Goal: Task Accomplishment & Management: Use online tool/utility

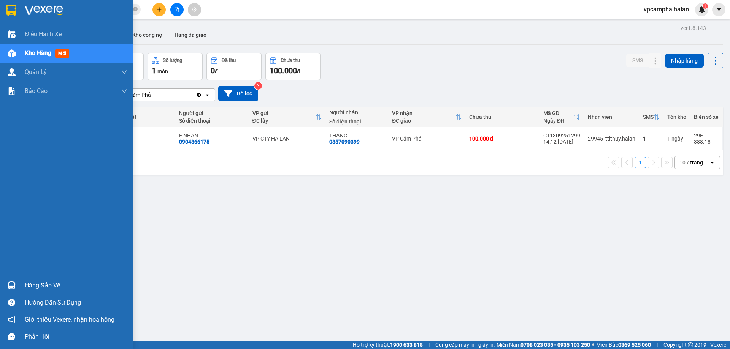
click at [41, 290] on div "Hàng sắp về" at bounding box center [76, 285] width 103 height 11
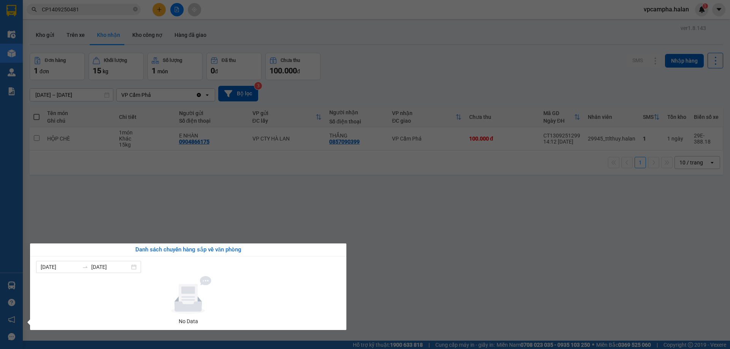
click at [431, 284] on section "Kết quả tìm kiếm ( 1 ) Bộ lọc Mã ĐH Trạng thái Món hàng Thu hộ Tổng cước Chưa c…" at bounding box center [365, 174] width 730 height 349
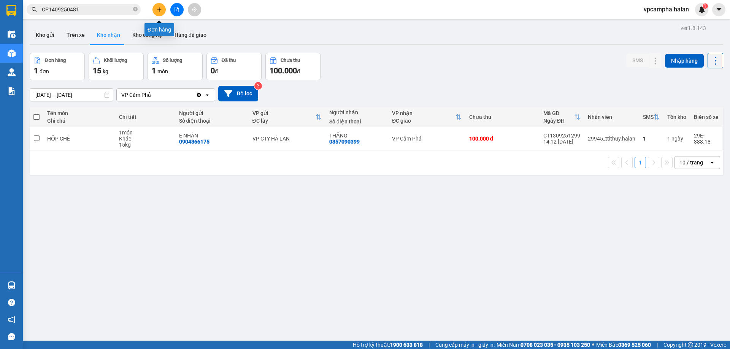
click at [163, 11] on button at bounding box center [158, 9] width 13 height 13
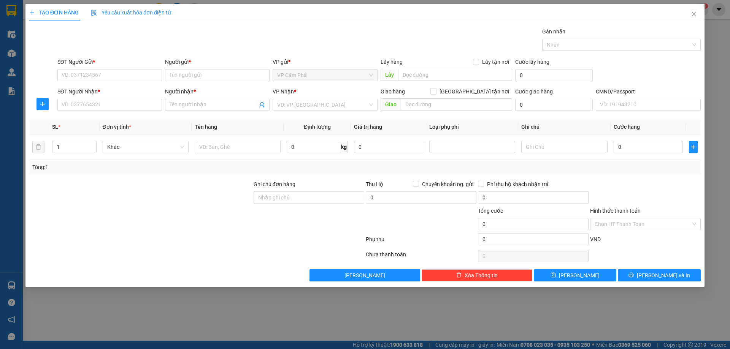
click at [163, 11] on span "Yêu cầu xuất hóa đơn điện tử" at bounding box center [131, 13] width 80 height 6
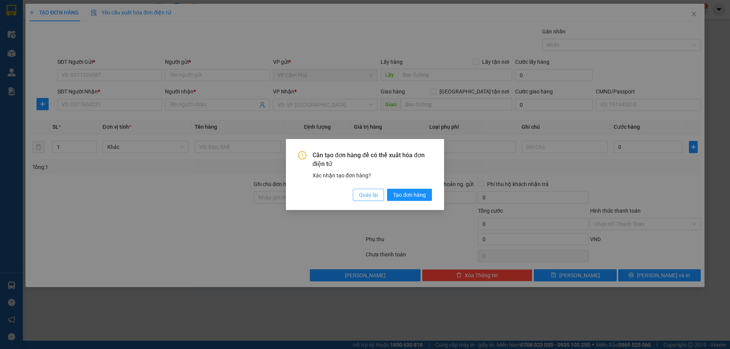
drag, startPoint x: 364, startPoint y: 196, endPoint x: 217, endPoint y: 115, distance: 167.9
click at [364, 196] on span "Quay lại" at bounding box center [368, 195] width 19 height 8
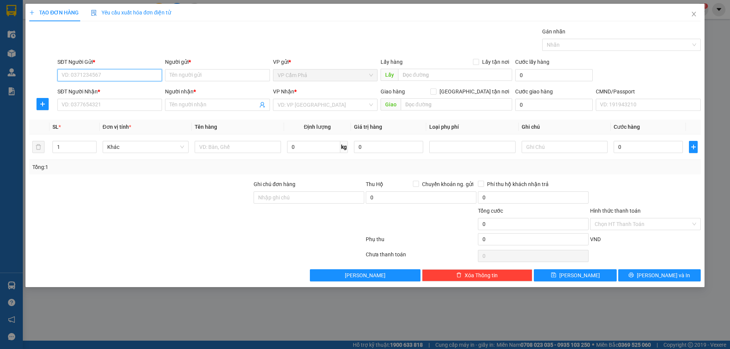
click at [103, 76] on input "SĐT Người Gửi *" at bounding box center [109, 75] width 105 height 12
type input "0971098999"
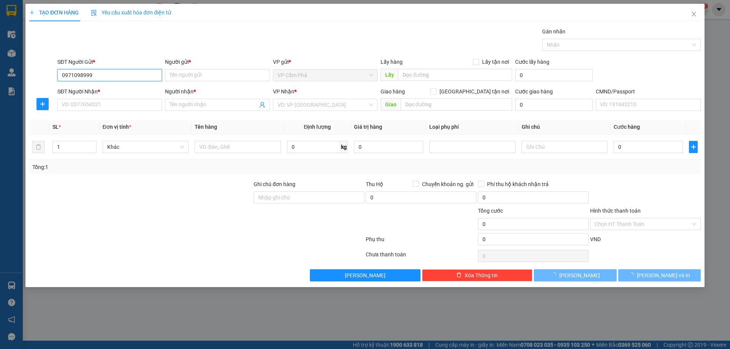
click at [108, 76] on input "0971098999" at bounding box center [109, 75] width 105 height 12
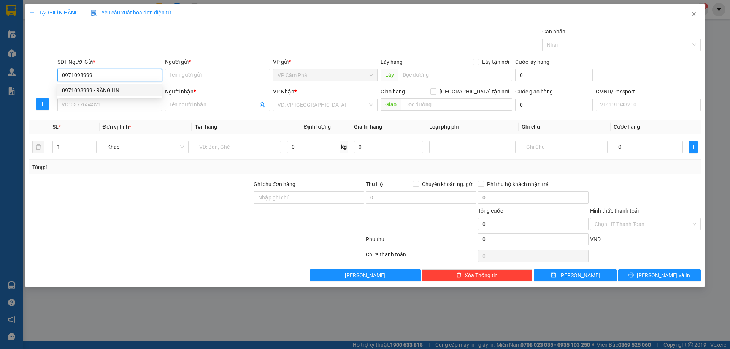
click at [114, 89] on div "0971098999 - RĂNG HN" at bounding box center [109, 90] width 95 height 8
type input "RĂNG HN"
type input "0971098999"
click at [116, 103] on input "SĐT Người Nhận *" at bounding box center [109, 105] width 105 height 12
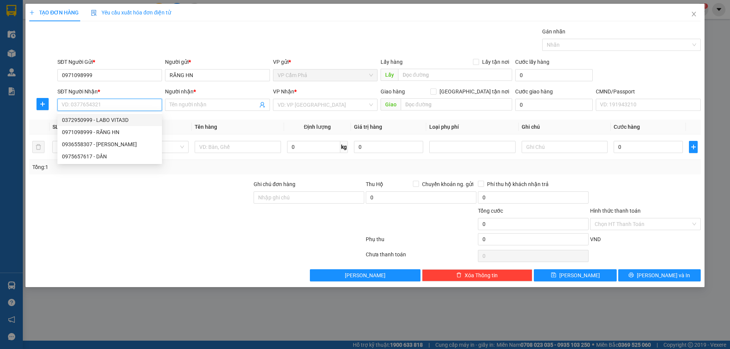
click at [132, 122] on div "0372950999 - LABO VITA3D" at bounding box center [109, 120] width 95 height 8
type input "0372950999"
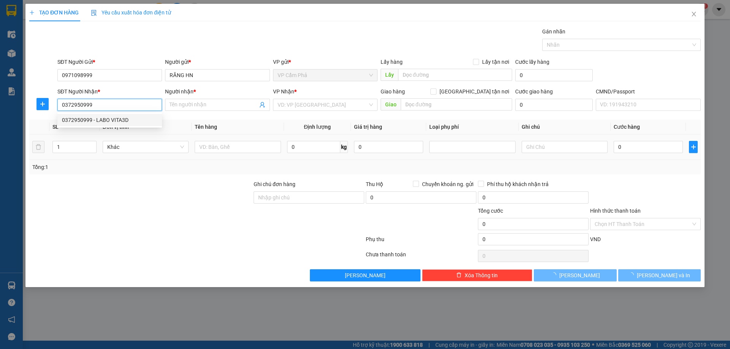
type input "LABO VITA3D"
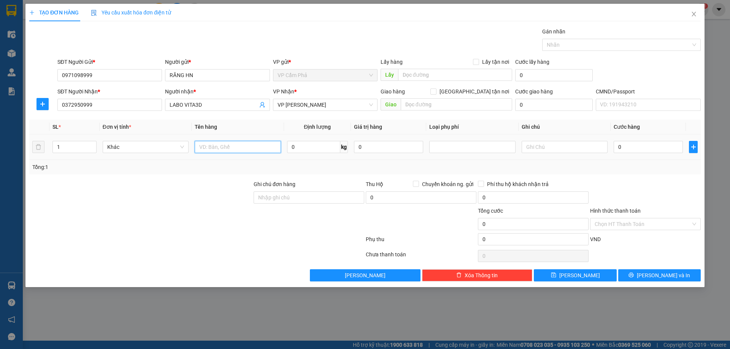
click at [255, 147] on input "text" at bounding box center [238, 147] width 86 height 12
type input "HỘP RĂNG"
type input "1"
click at [645, 146] on input "0" at bounding box center [647, 147] width 69 height 12
type input "5"
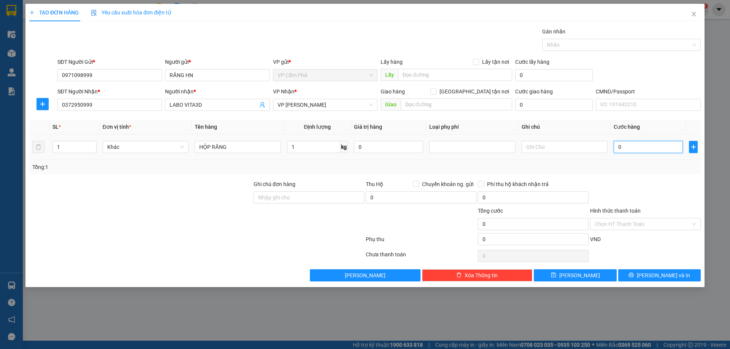
type input "5"
type input "50"
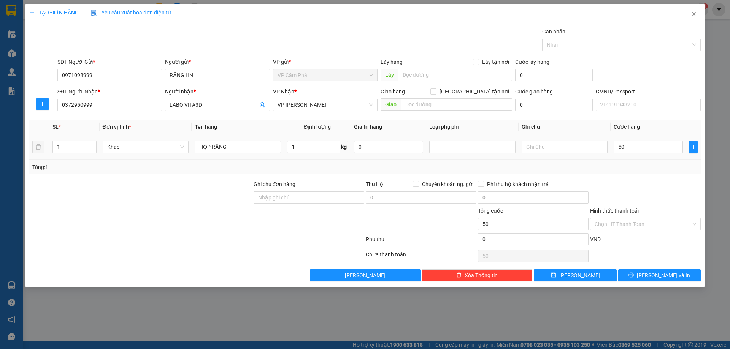
type input "50.000"
click at [649, 180] on div at bounding box center [645, 193] width 112 height 27
click at [668, 279] on span "[PERSON_NAME] và In" at bounding box center [663, 275] width 53 height 8
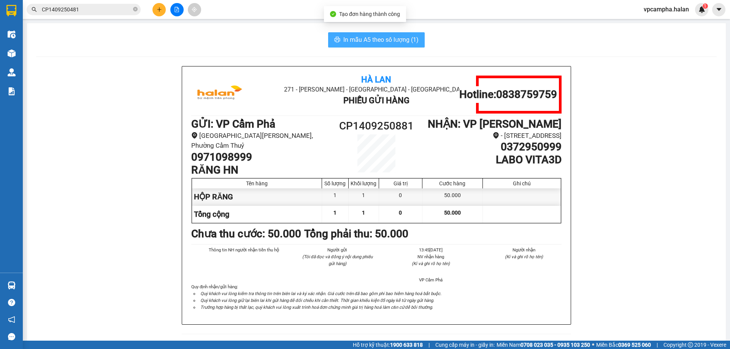
click at [364, 38] on span "In mẫu A5 theo số lượng (1)" at bounding box center [380, 40] width 75 height 10
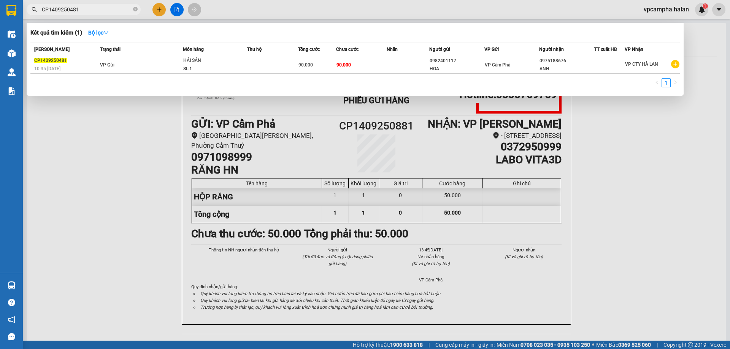
click at [111, 10] on input "CP1409250481" at bounding box center [87, 9] width 90 height 8
type input "518299"
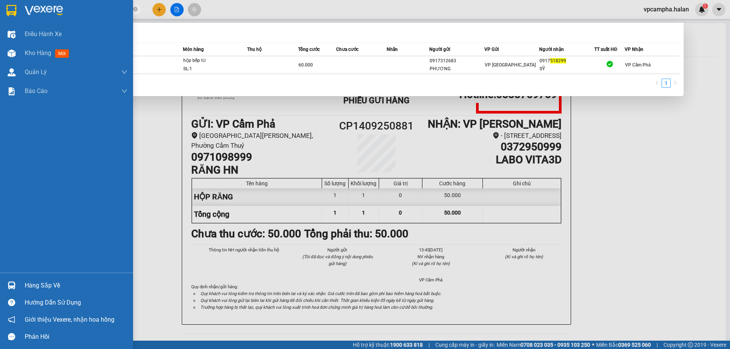
click at [49, 285] on div "Hàng sắp về" at bounding box center [76, 285] width 103 height 11
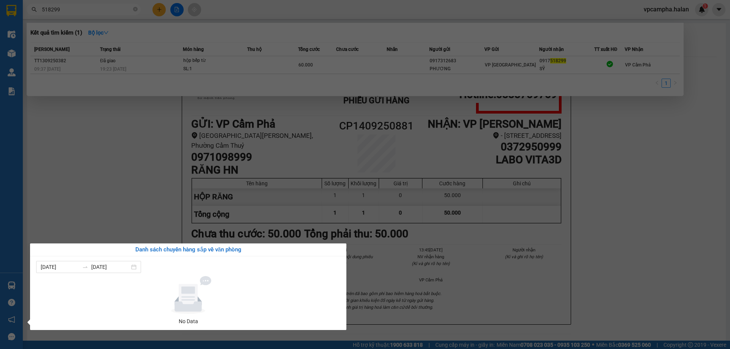
click at [69, 102] on section "Kết quả tìm kiếm ( 1 ) Bộ lọc Mã ĐH Trạng thái Món hàng Thu hộ Tổng cước Chưa c…" at bounding box center [365, 174] width 730 height 349
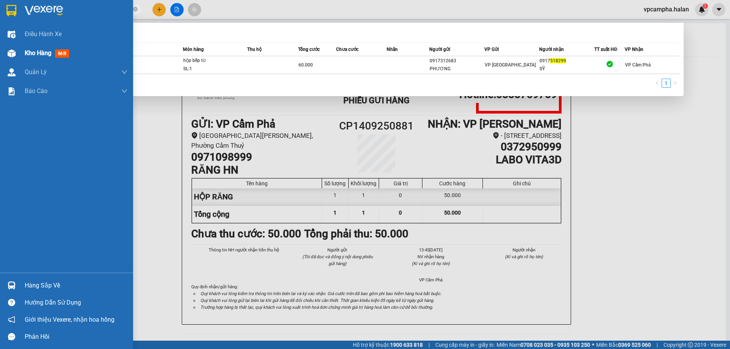
drag, startPoint x: 3, startPoint y: 46, endPoint x: 24, endPoint y: 56, distance: 23.1
click at [4, 46] on div "Kho hàng mới" at bounding box center [66, 53] width 133 height 19
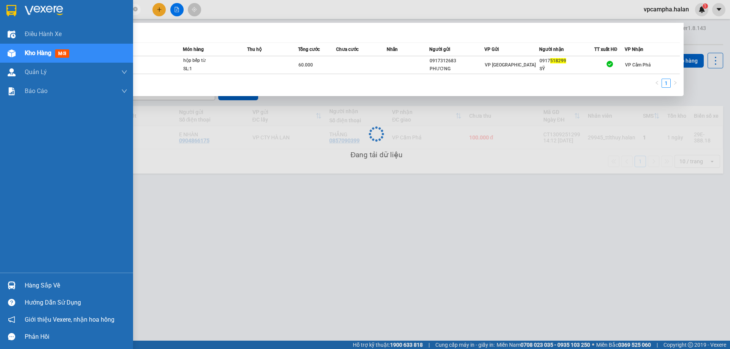
click at [25, 54] on span "Kho hàng" at bounding box center [38, 52] width 27 height 7
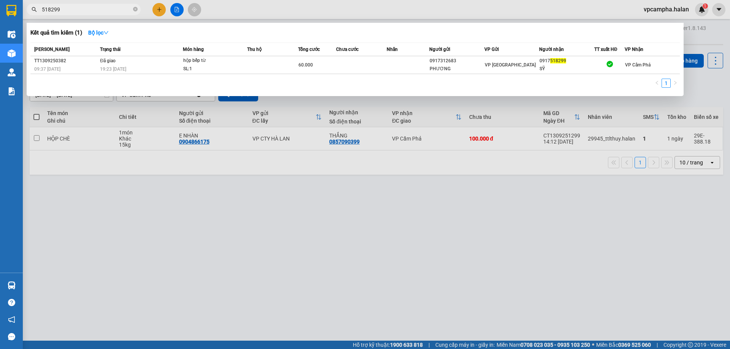
click at [189, 192] on div at bounding box center [365, 174] width 730 height 349
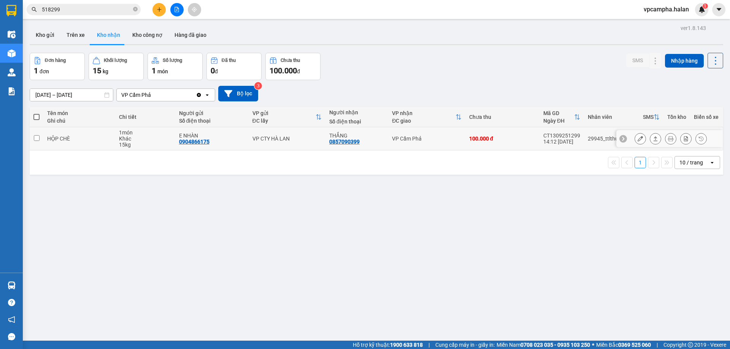
click at [238, 133] on div "E NHÀN" at bounding box center [212, 136] width 66 height 6
checkbox input "true"
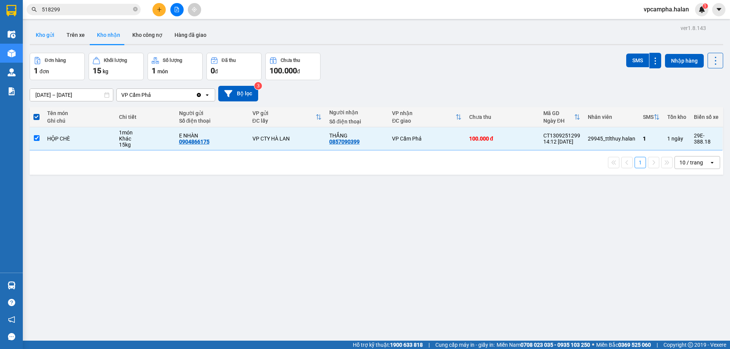
click at [47, 35] on button "Kho gửi" at bounding box center [45, 35] width 31 height 18
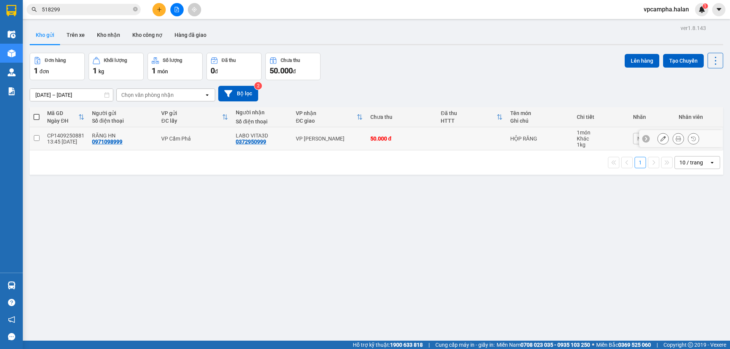
click at [353, 134] on td "VP [PERSON_NAME]" at bounding box center [329, 138] width 74 height 23
checkbox input "true"
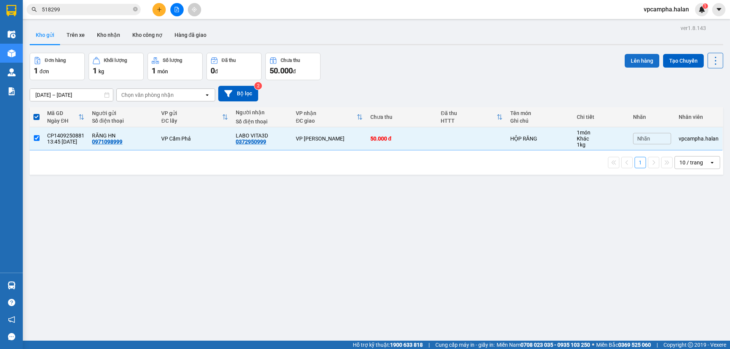
click at [624, 62] on button "Lên hàng" at bounding box center [641, 61] width 35 height 14
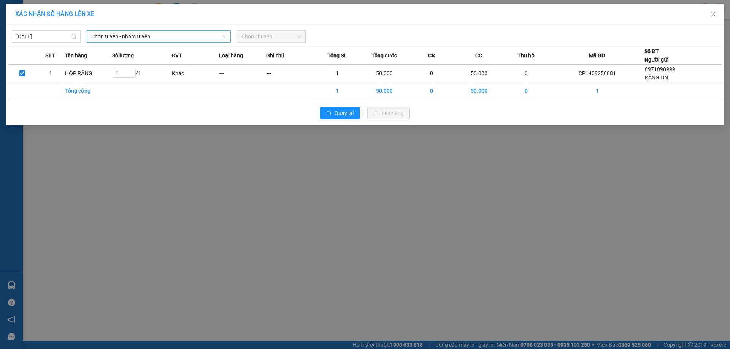
click at [137, 36] on span "Chọn tuyến - nhóm tuyến" at bounding box center [158, 36] width 135 height 11
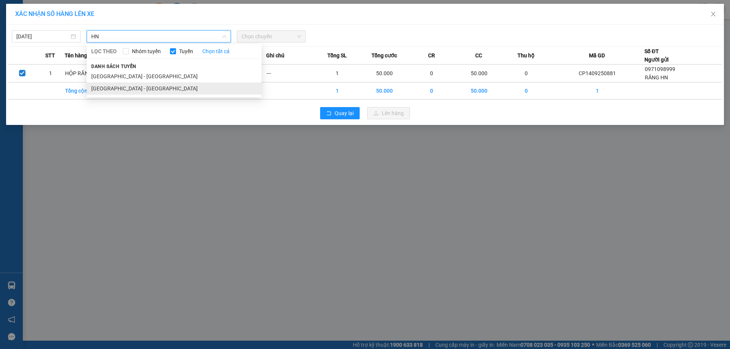
type input "HN"
click at [126, 87] on li "[GEOGRAPHIC_DATA] - [GEOGRAPHIC_DATA]" at bounding box center [174, 88] width 175 height 12
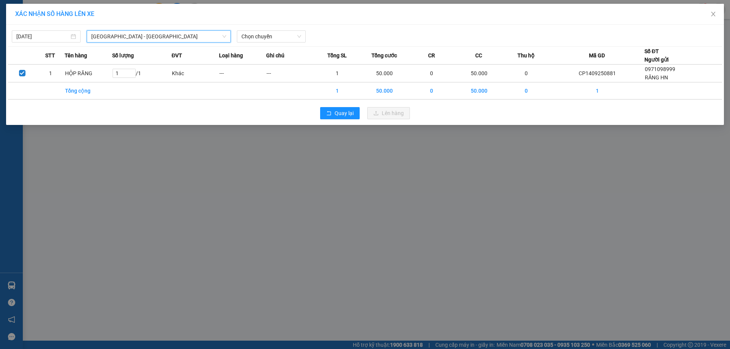
click at [277, 26] on div "[DATE] [GEOGRAPHIC_DATA] - [GEOGRAPHIC_DATA] [GEOGRAPHIC_DATA] - [GEOGRAPHIC_DA…" at bounding box center [365, 75] width 718 height 100
click at [277, 41] on span "Chọn chuyến" at bounding box center [271, 36] width 60 height 11
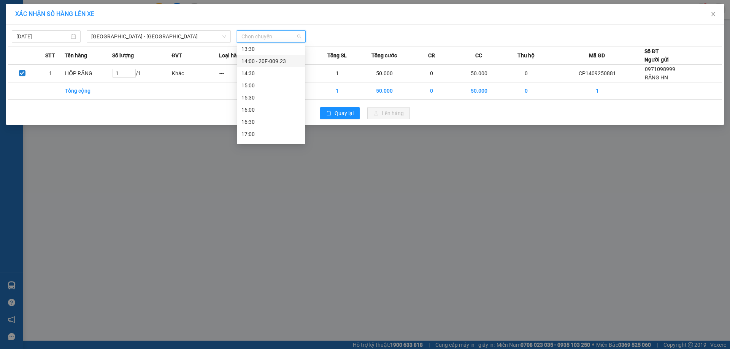
scroll to position [227, 0]
click at [266, 105] on div "15:00" at bounding box center [270, 105] width 59 height 8
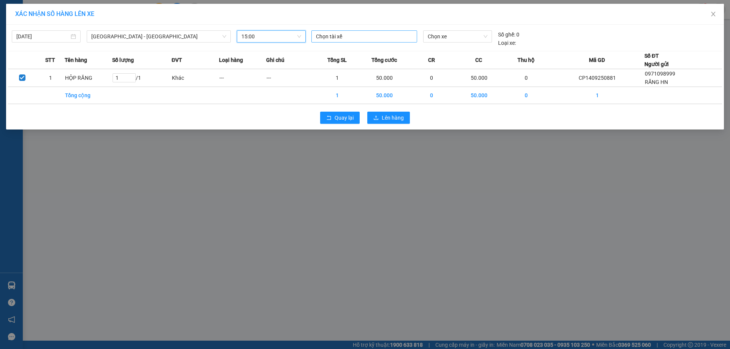
click at [348, 36] on div at bounding box center [364, 36] width 102 height 9
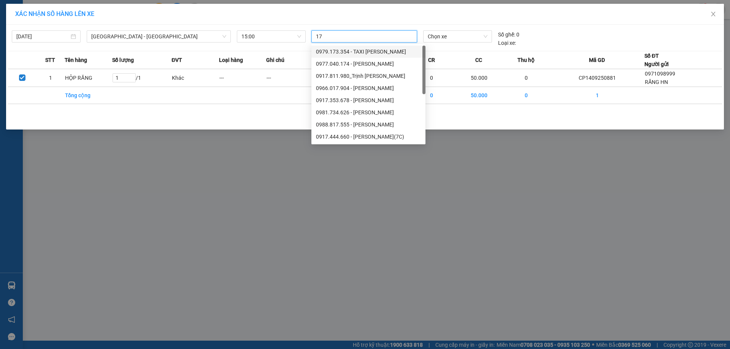
type input "1"
click at [472, 42] on div "Chọn xe" at bounding box center [457, 36] width 68 height 12
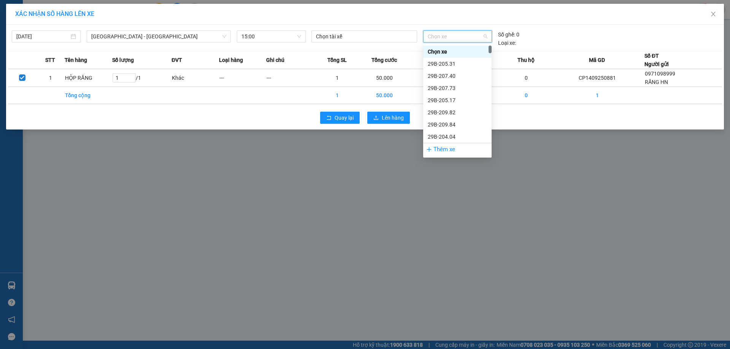
click at [473, 39] on span "Chọn xe" at bounding box center [457, 36] width 59 height 11
type input "174"
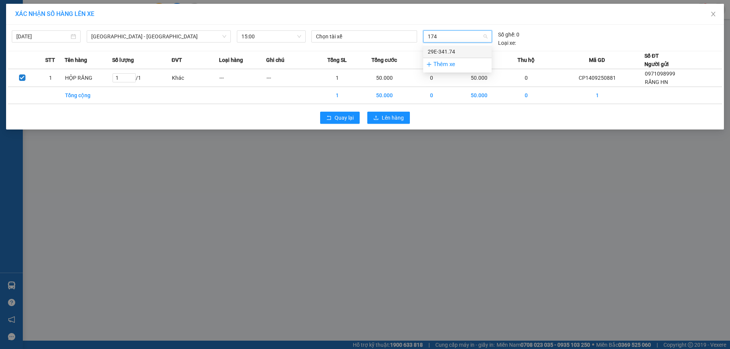
drag, startPoint x: 460, startPoint y: 52, endPoint x: 454, endPoint y: 50, distance: 6.4
click at [459, 52] on div "29E-341.74" at bounding box center [457, 52] width 59 height 8
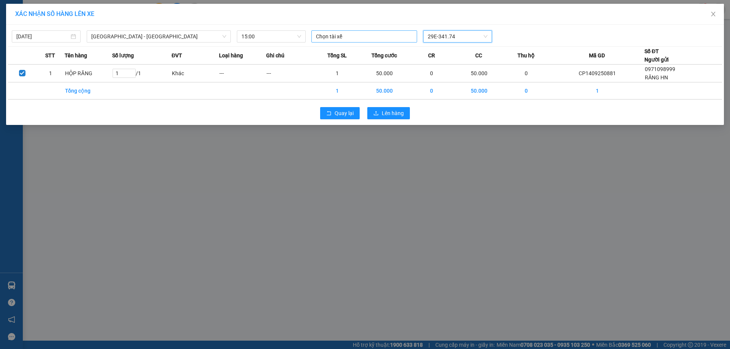
click at [339, 38] on div at bounding box center [364, 36] width 102 height 9
type input "[PERSON_NAME]"
click at [370, 66] on div "QN.[PERSON_NAME].0902295664" at bounding box center [368, 64] width 105 height 8
click at [501, 119] on div "Quay lại Lên hàng" at bounding box center [365, 114] width 714 height 20
click at [382, 114] on span "Lên hàng" at bounding box center [393, 113] width 22 height 8
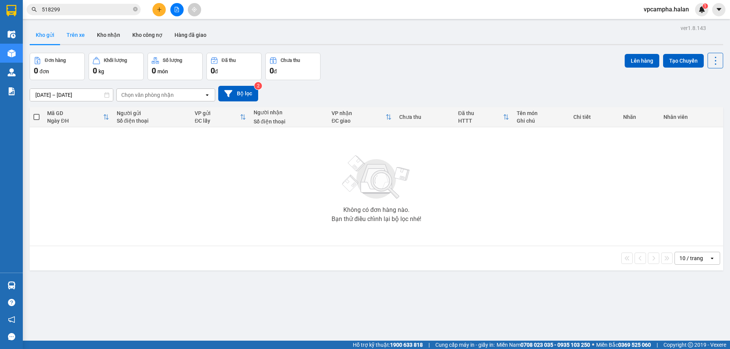
click at [71, 34] on button "Trên xe" at bounding box center [75, 35] width 30 height 18
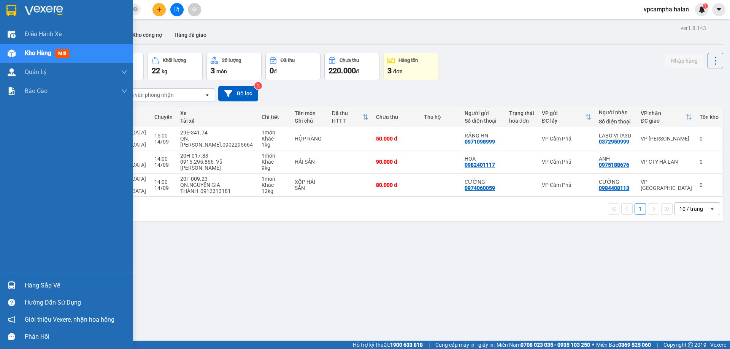
click at [30, 288] on div "Hàng sắp về" at bounding box center [76, 285] width 103 height 11
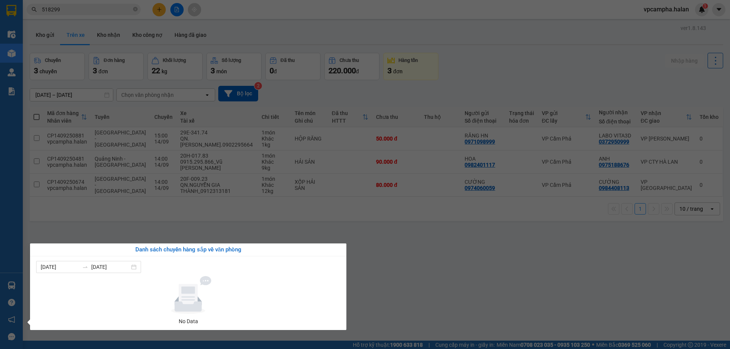
click at [13, 286] on div "Điều hành xe Kho hàng mới Quản [PERSON_NAME] lý chuyến Quản lý kiểm kho Báo cáo…" at bounding box center [11, 174] width 23 height 349
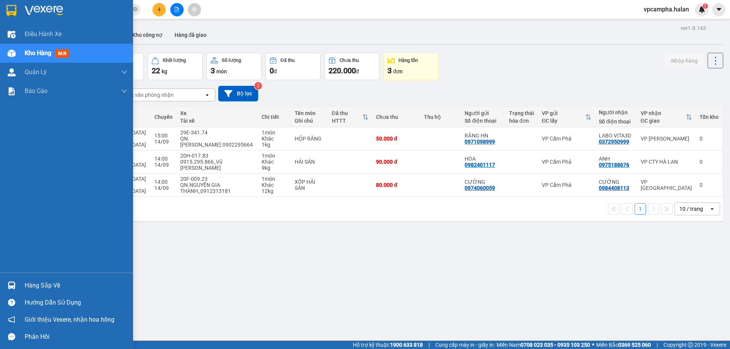
click at [13, 286] on img at bounding box center [12, 286] width 8 height 8
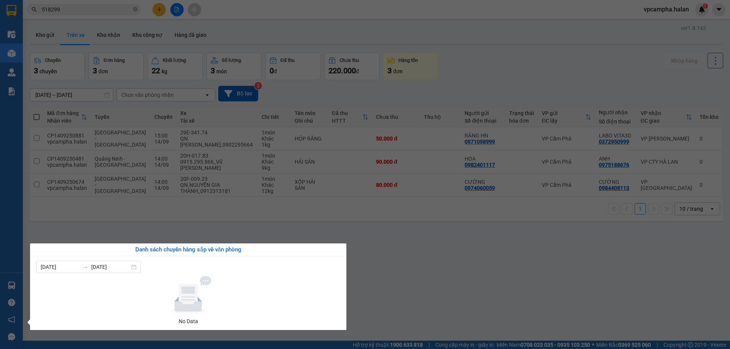
click at [10, 286] on div "Điều hành xe Kho hàng mới Quản [PERSON_NAME] lý chuyến Quản lý kiểm kho Báo cáo…" at bounding box center [11, 174] width 23 height 349
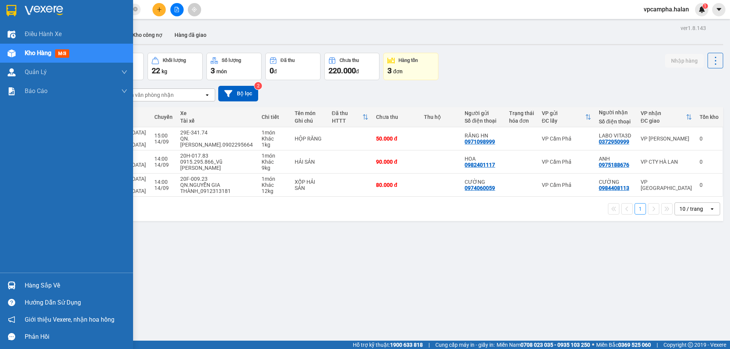
click at [10, 286] on img at bounding box center [12, 286] width 8 height 8
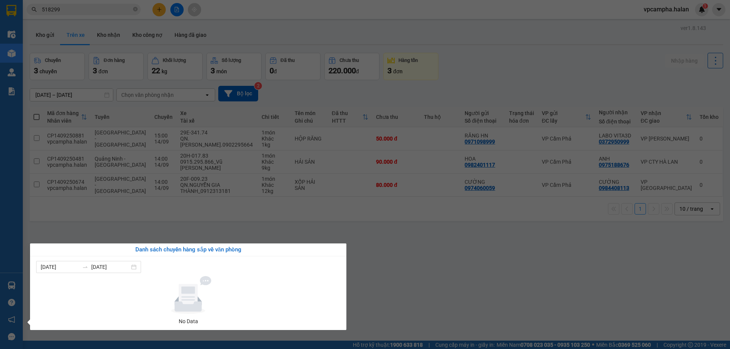
drag, startPoint x: 4, startPoint y: 290, endPoint x: 7, endPoint y: 285, distance: 5.6
click at [5, 290] on div "Điều hành xe Kho hàng mới Quản [PERSON_NAME] lý chuyến Quản lý kiểm kho Báo cáo…" at bounding box center [11, 174] width 23 height 349
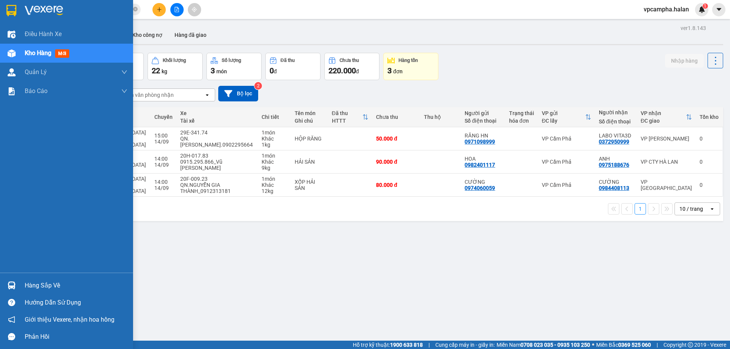
click at [7, 285] on div at bounding box center [11, 285] width 13 height 13
